Goal: Information Seeking & Learning: Learn about a topic

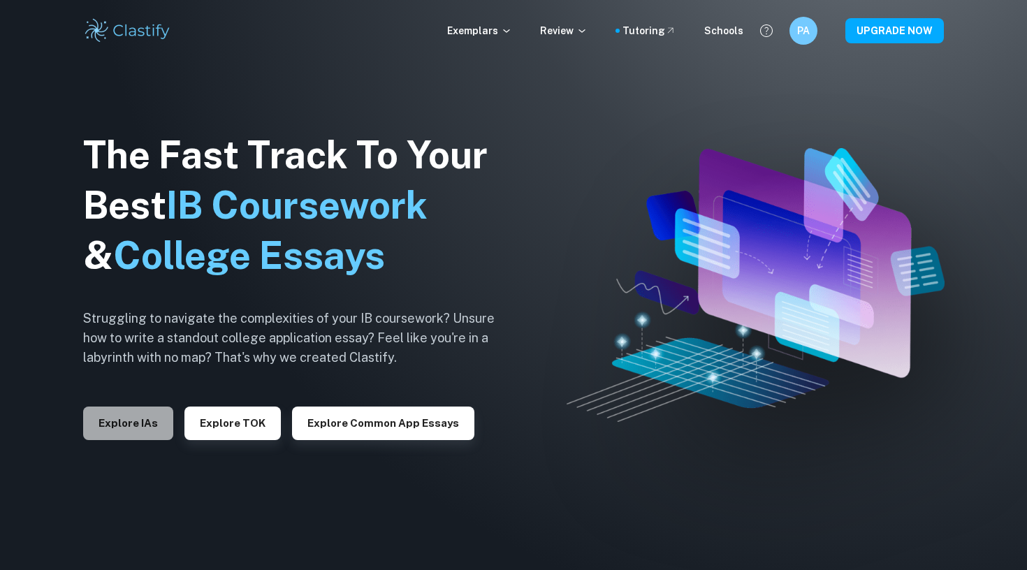
click at [147, 414] on button "Explore IAs" at bounding box center [128, 424] width 90 height 34
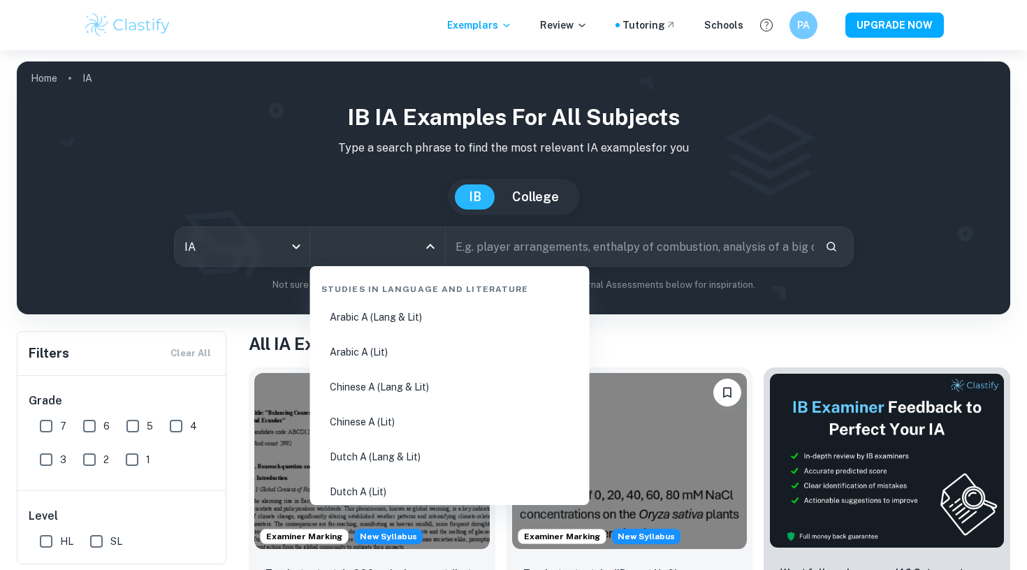
click at [404, 247] on input "All Subjects" at bounding box center [366, 246] width 101 height 27
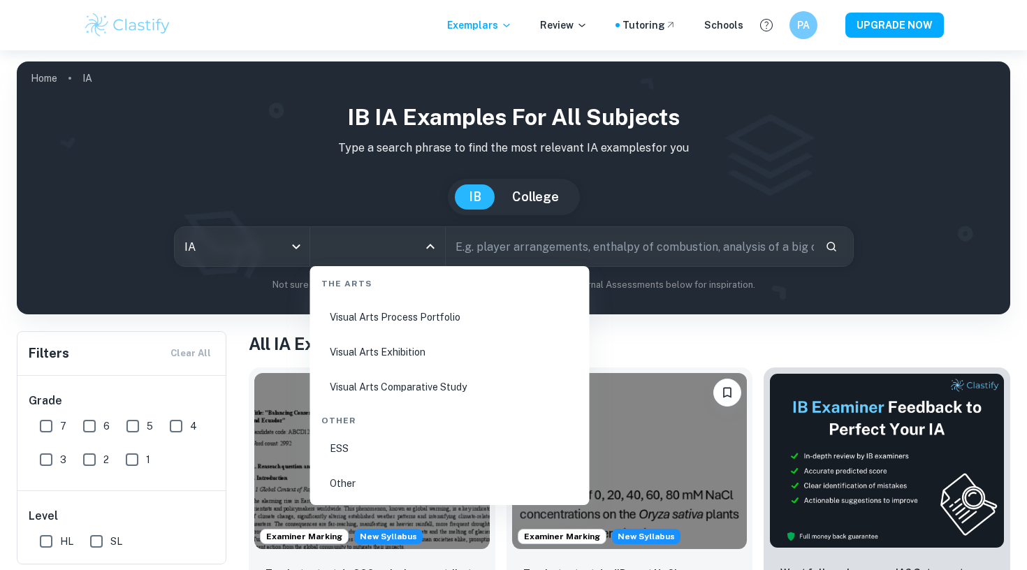
scroll to position [2682, 0]
click at [383, 439] on li "ESS" at bounding box center [450, 448] width 268 height 32
type input "ESS"
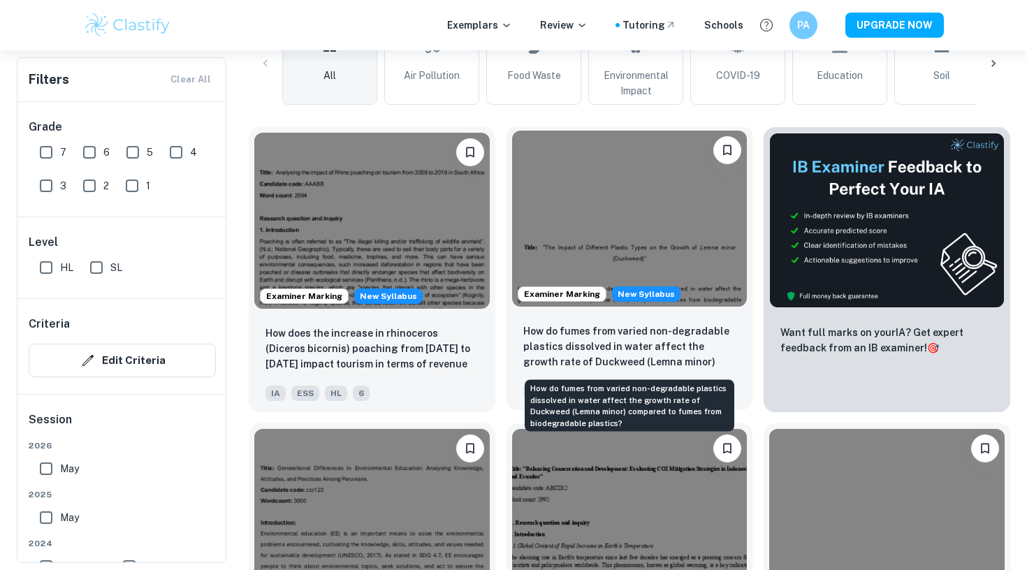
scroll to position [834, 0]
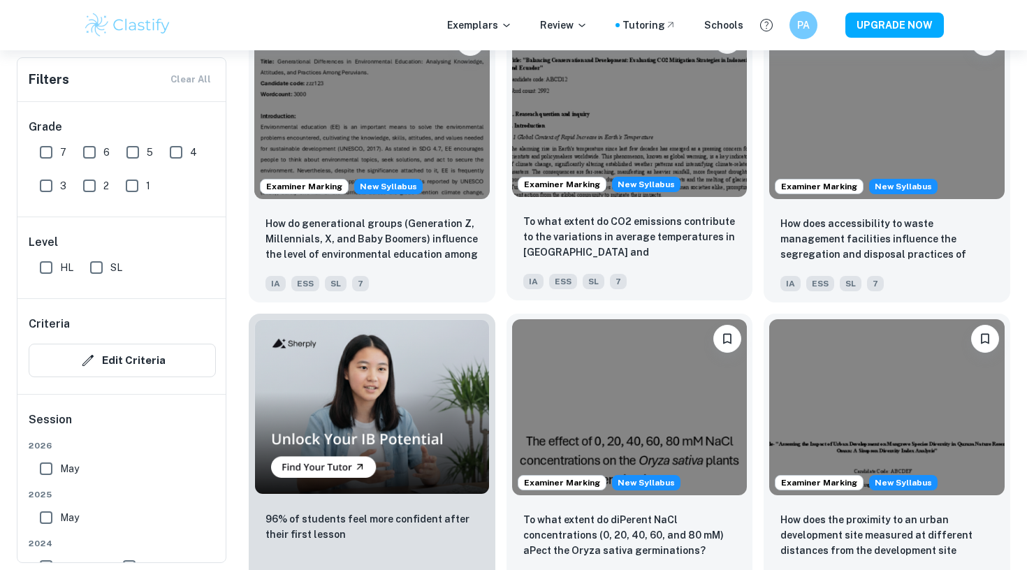
click at [633, 119] on img at bounding box center [629, 108] width 235 height 176
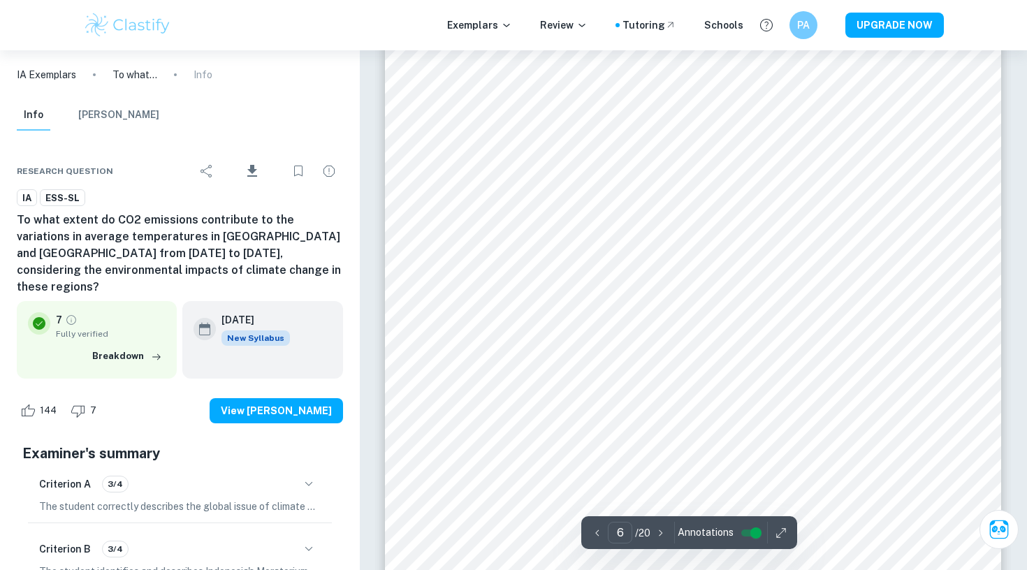
scroll to position [4282, 0]
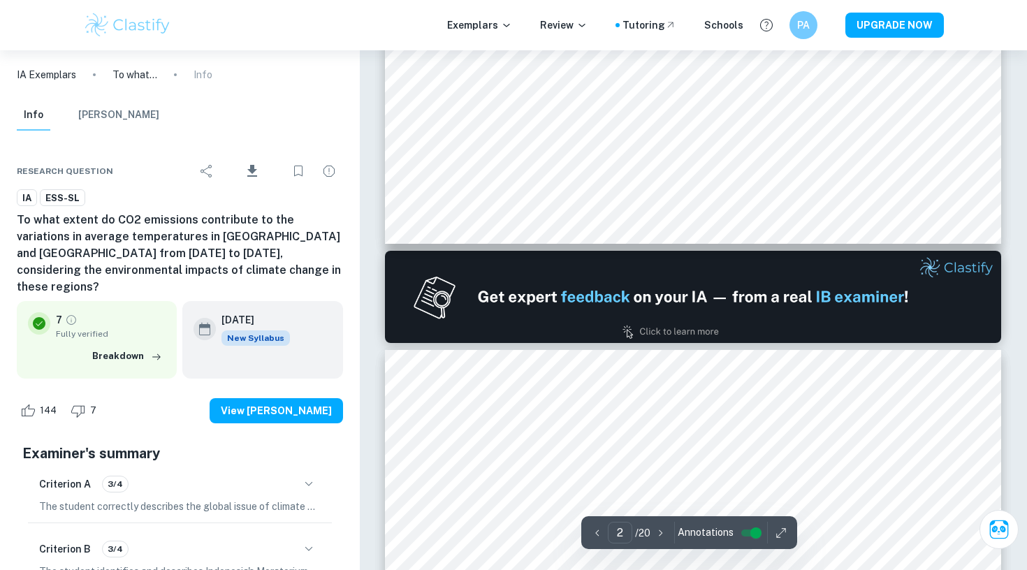
type input "1"
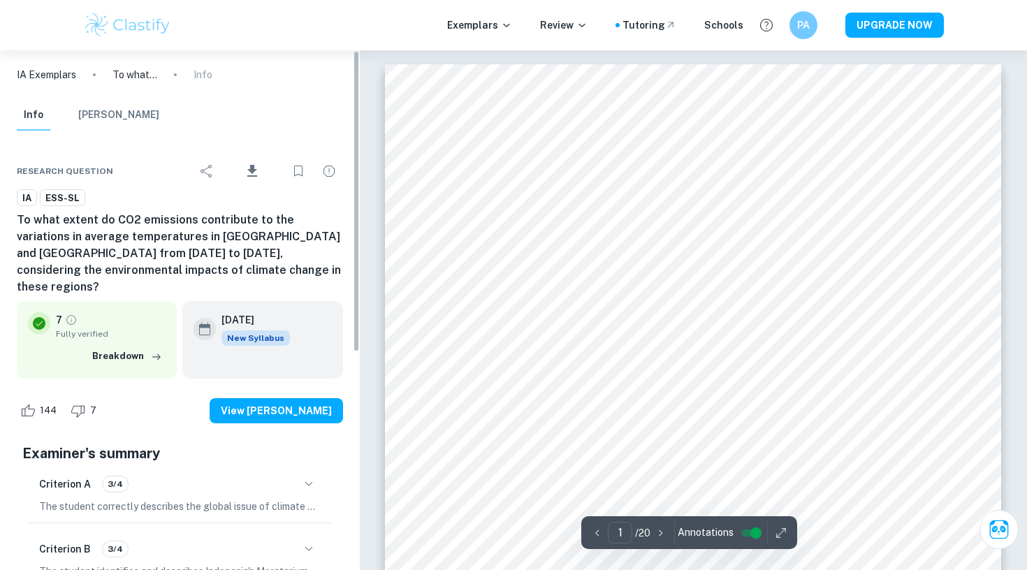
scroll to position [0, 0]
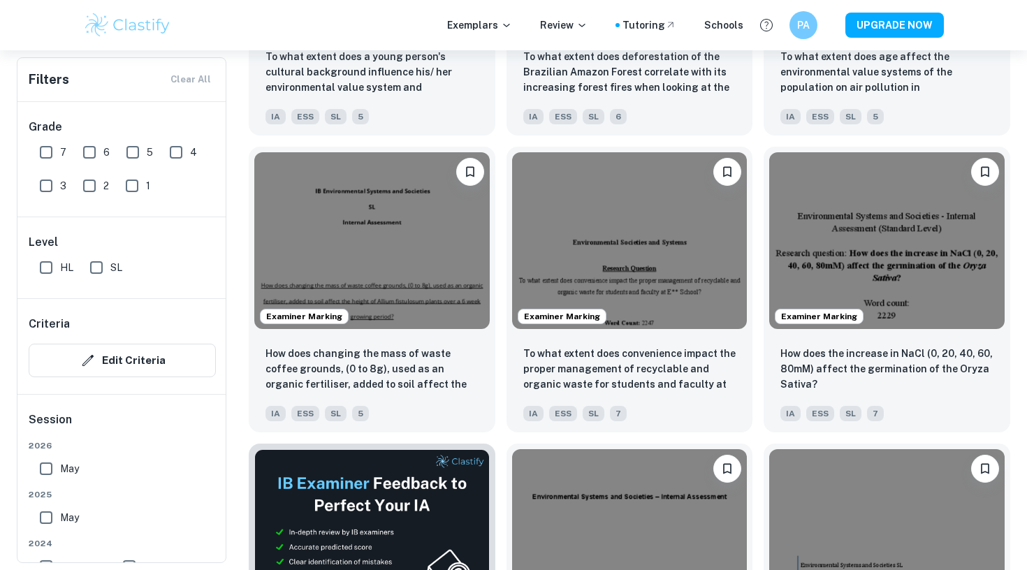
scroll to position [1916, 0]
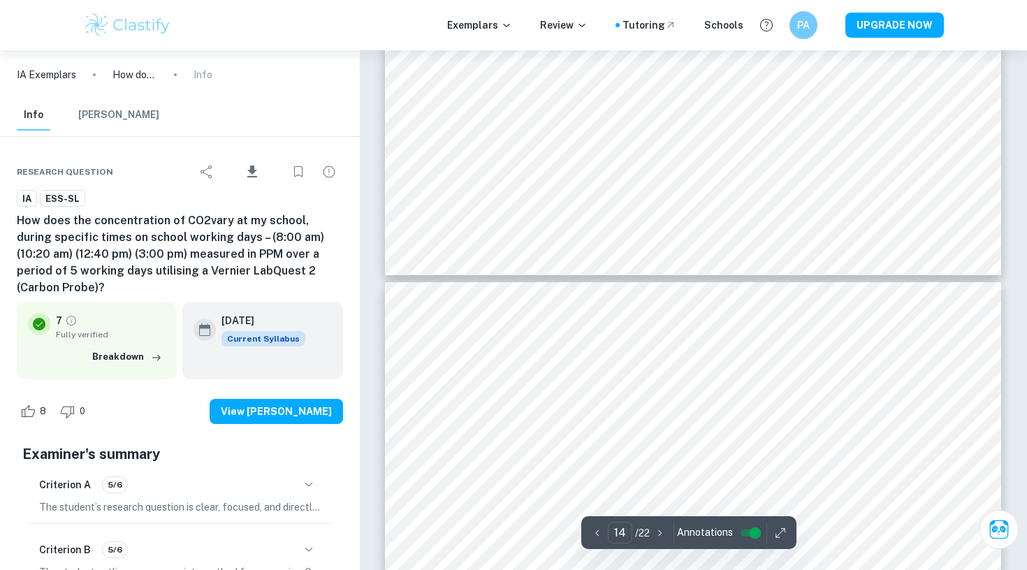
scroll to position [10543, 1]
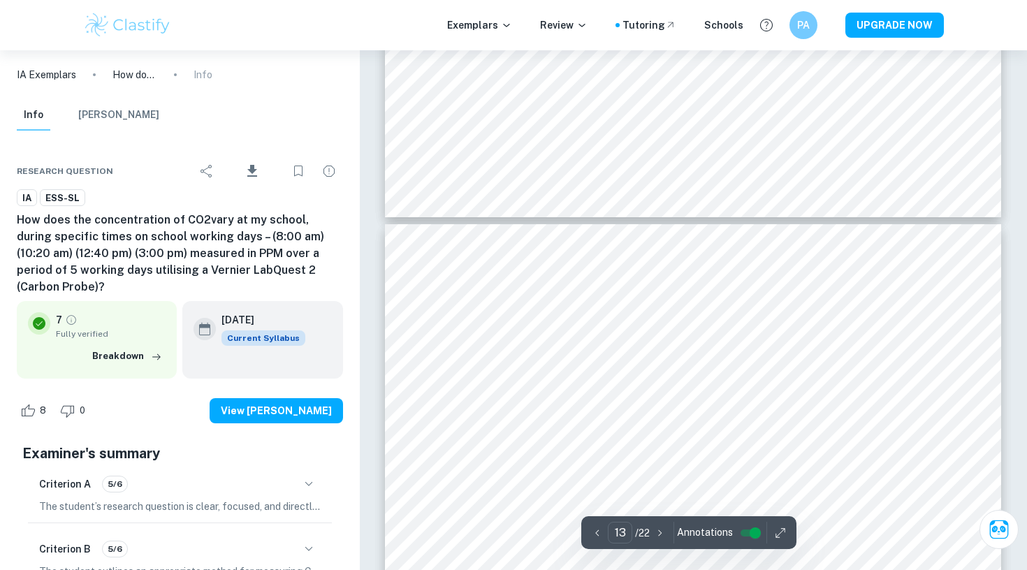
type input "12"
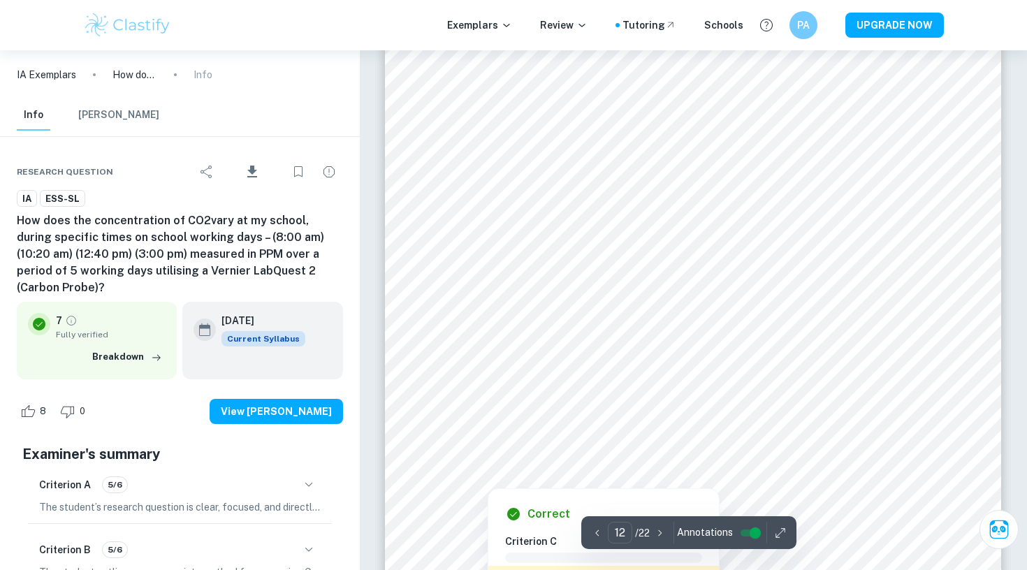
scroll to position [9190, 0]
